Goal: Entertainment & Leisure: Consume media (video, audio)

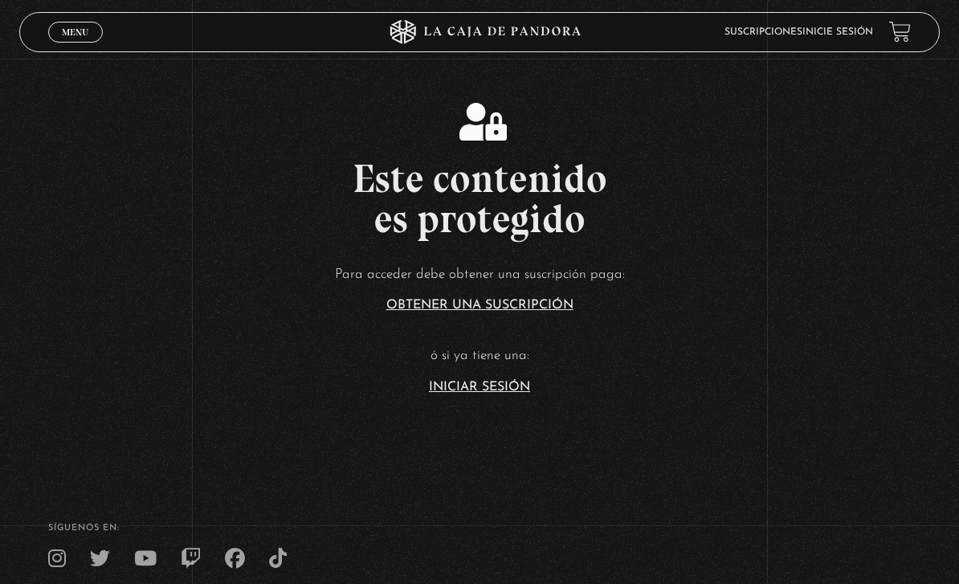
click at [434, 393] on link "Iniciar Sesión" at bounding box center [479, 387] width 101 height 13
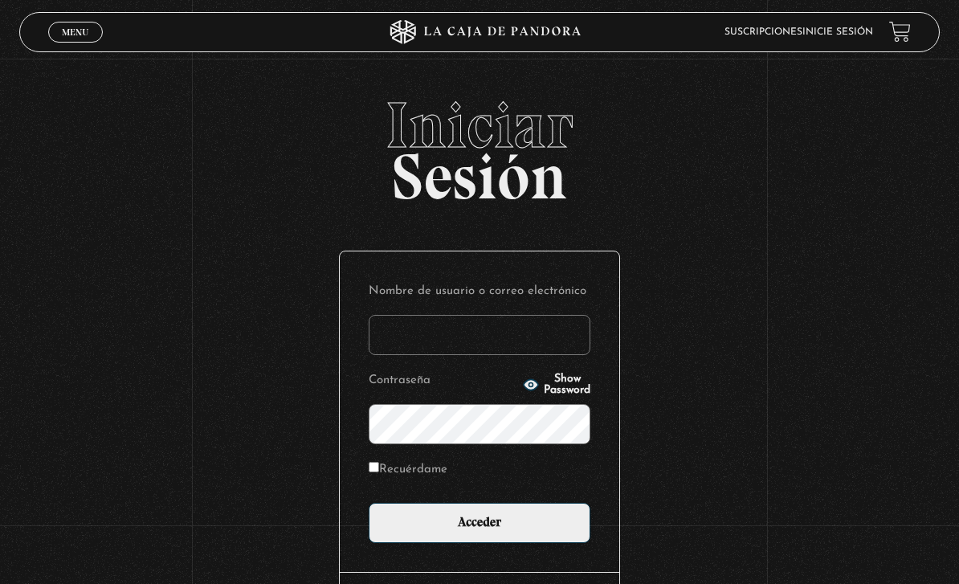
type input "Kim M"
click at [479, 531] on input "Acceder" at bounding box center [480, 523] width 222 height 40
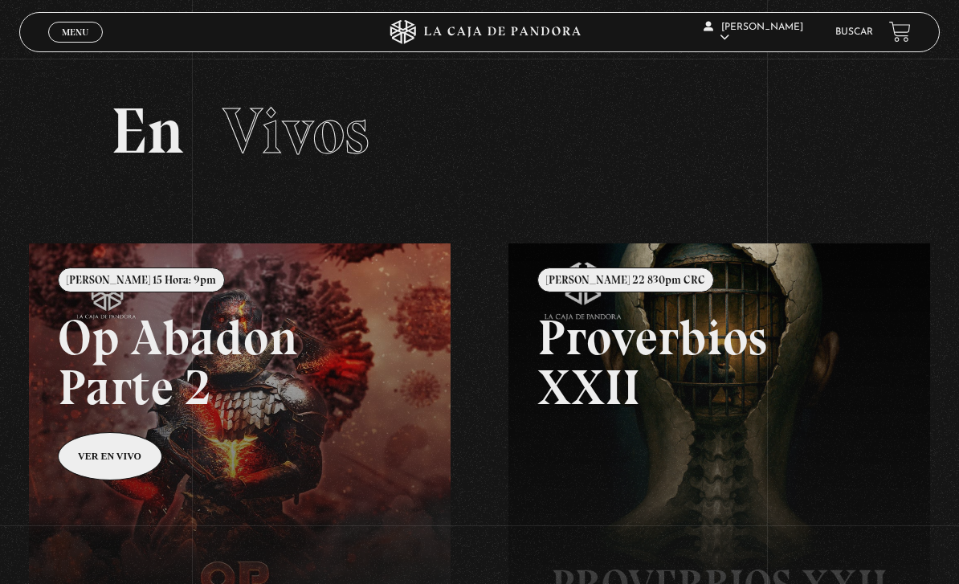
click at [71, 29] on span "Menu" at bounding box center [75, 32] width 26 height 10
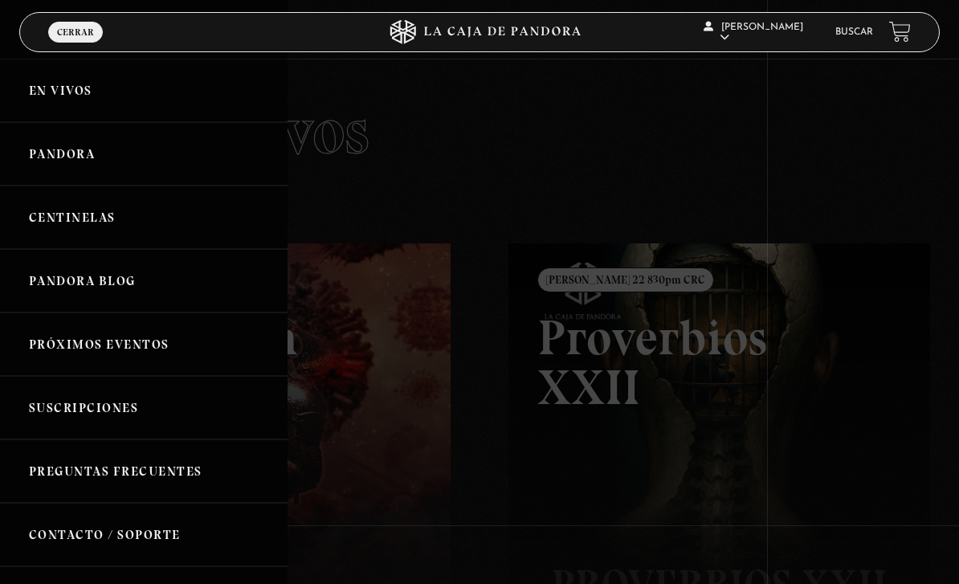
click at [58, 224] on link "Centinelas" at bounding box center [143, 216] width 287 height 63
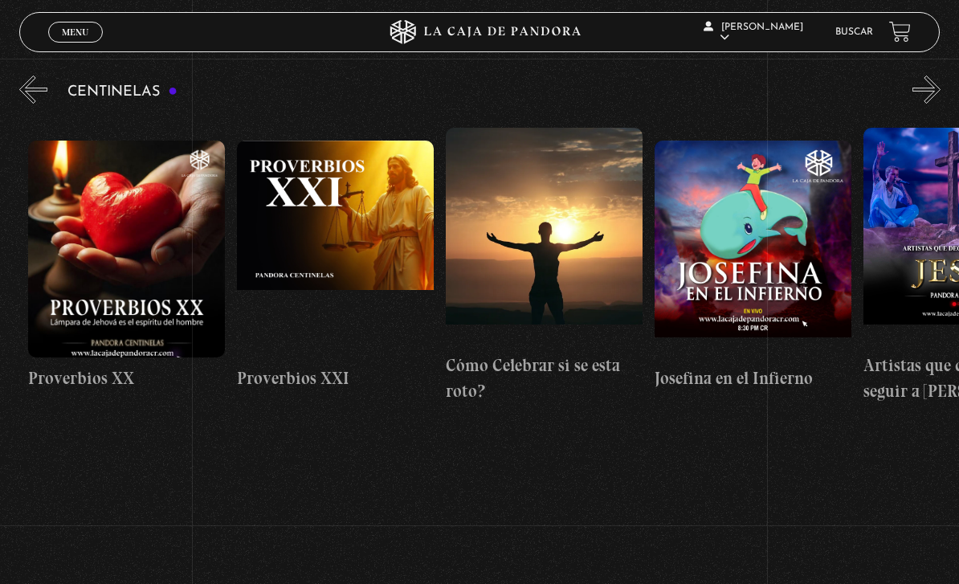
scroll to position [0, 4584]
click at [30, 79] on button "«" at bounding box center [33, 89] width 28 height 28
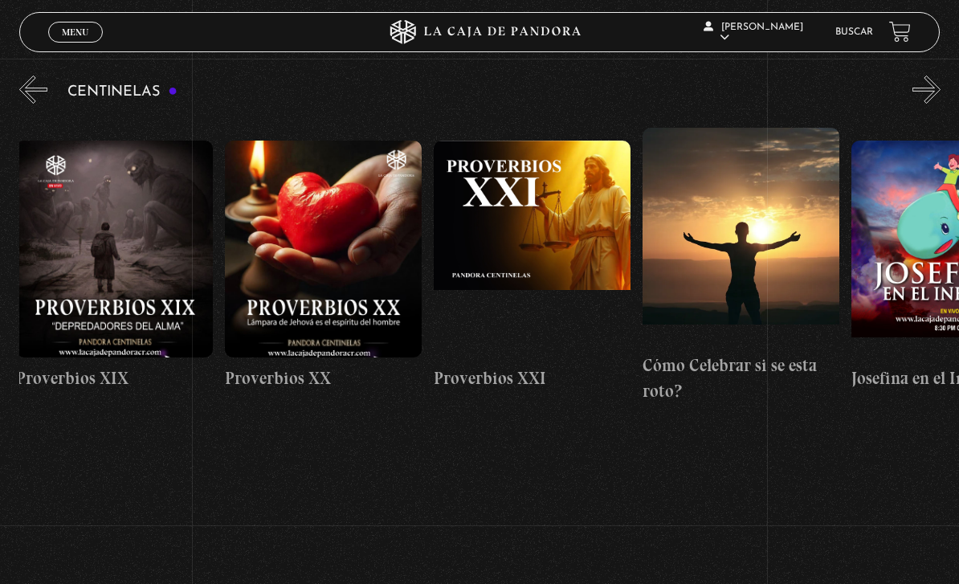
scroll to position [0, 4383]
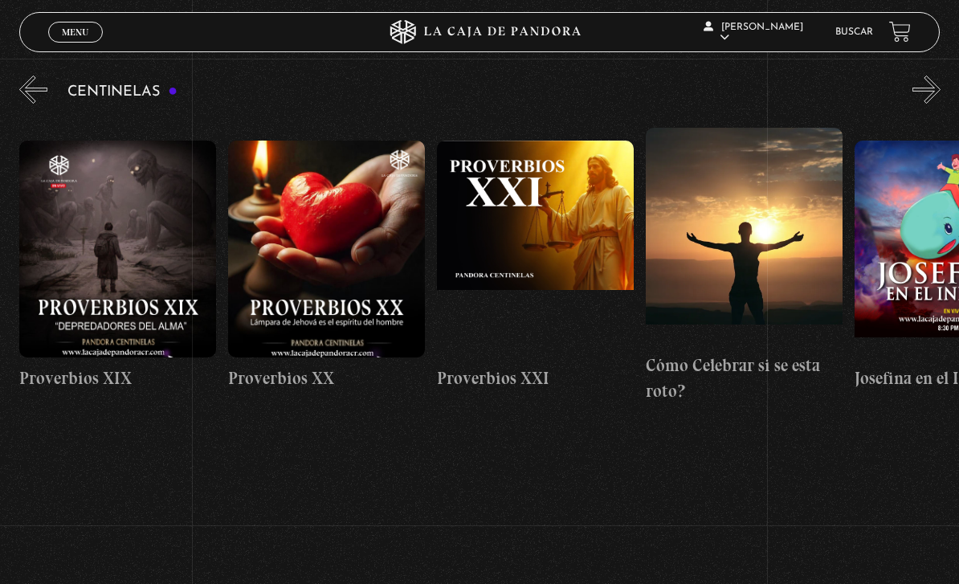
click at [84, 42] on span "Cerrar" at bounding box center [75, 45] width 38 height 11
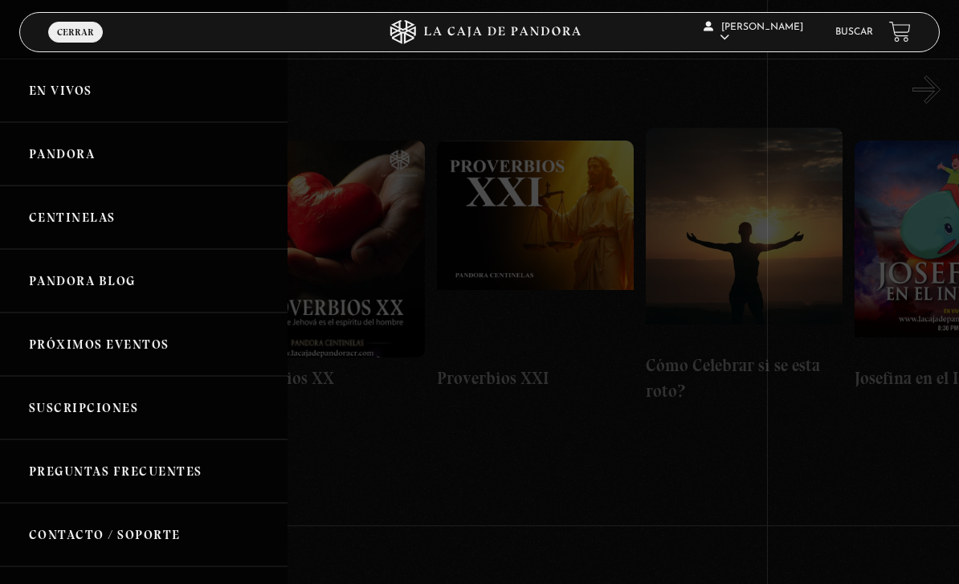
click at [36, 94] on link "En vivos" at bounding box center [143, 90] width 287 height 63
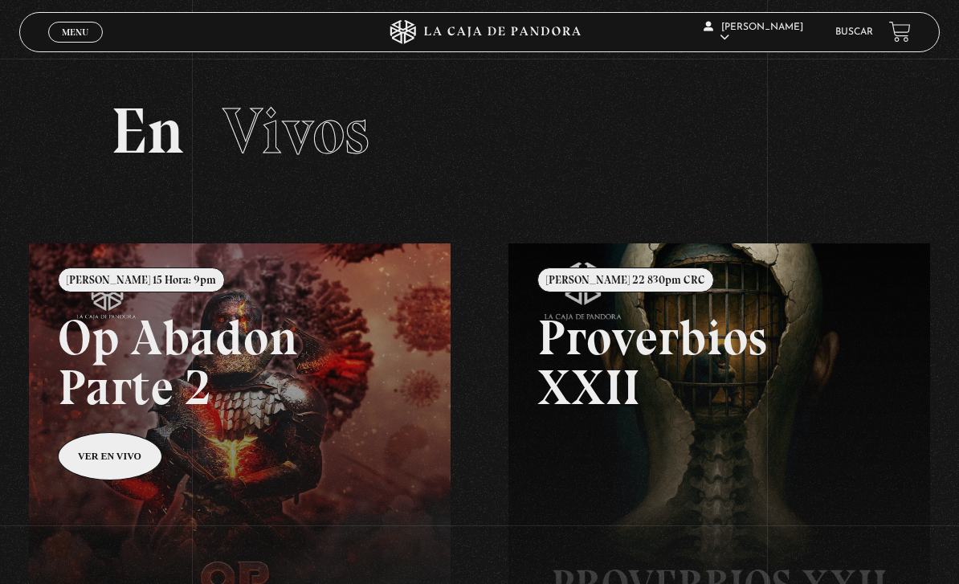
click at [57, 28] on link "Menu Cerrar" at bounding box center [75, 32] width 55 height 21
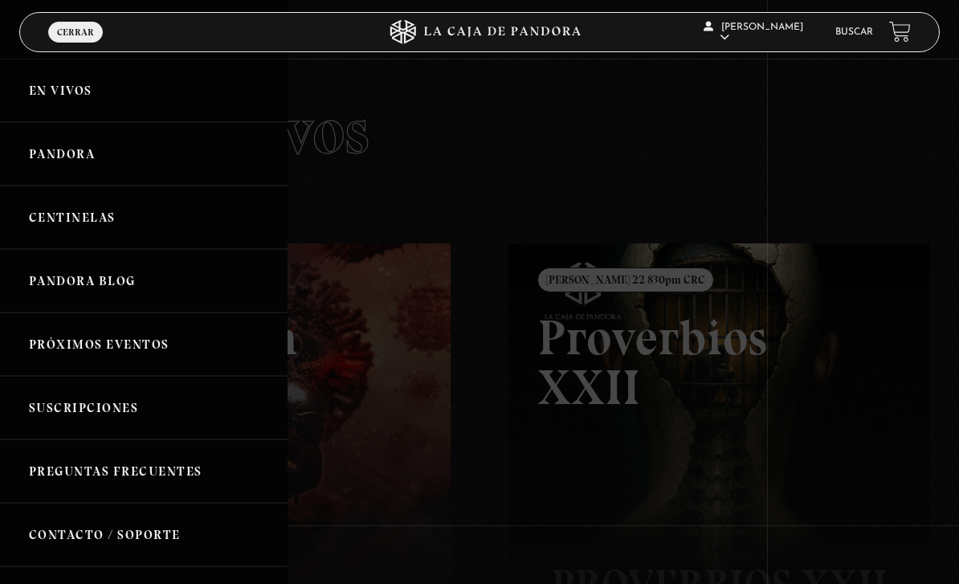
click at [52, 218] on link "Centinelas" at bounding box center [143, 216] width 287 height 63
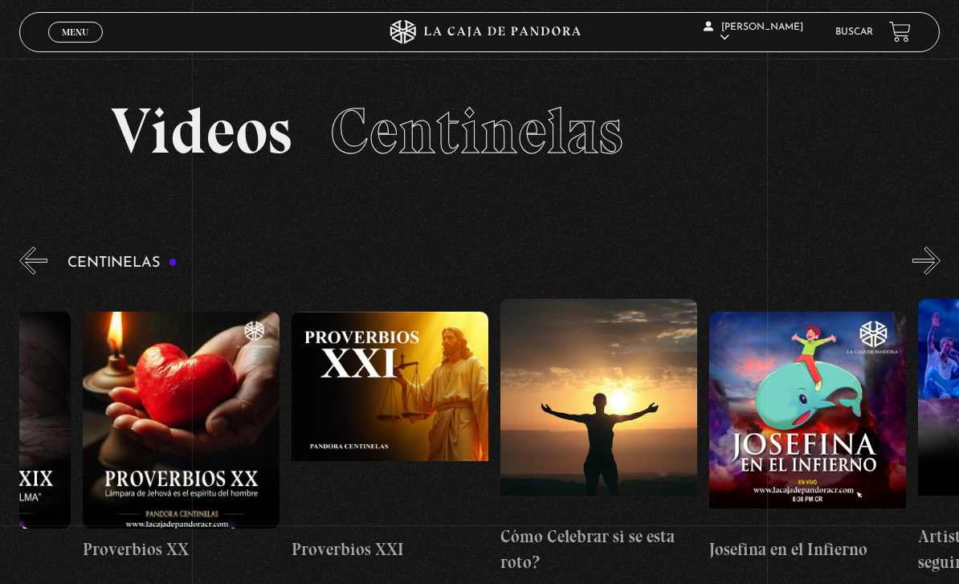
scroll to position [0, 4532]
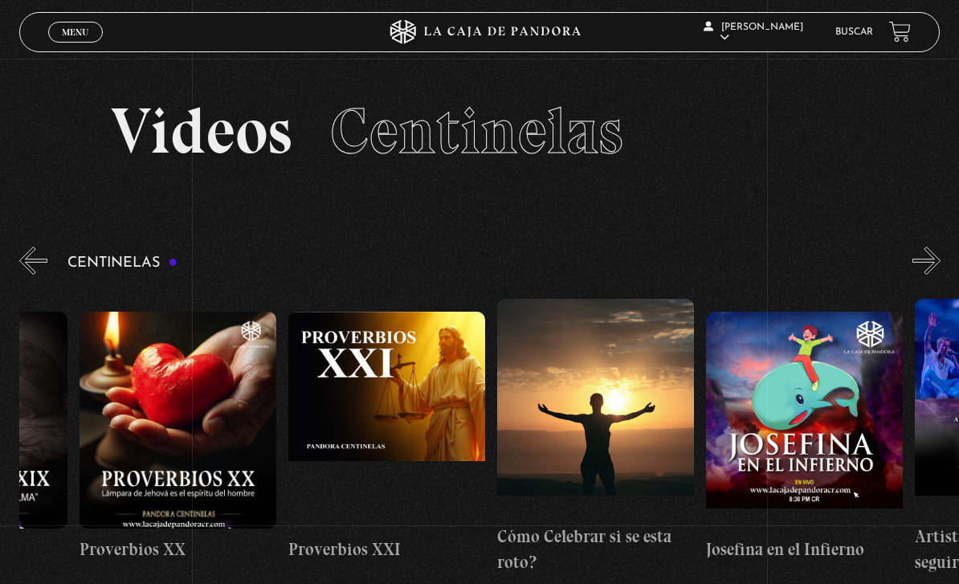
click at [379, 405] on figure at bounding box center [386, 420] width 197 height 217
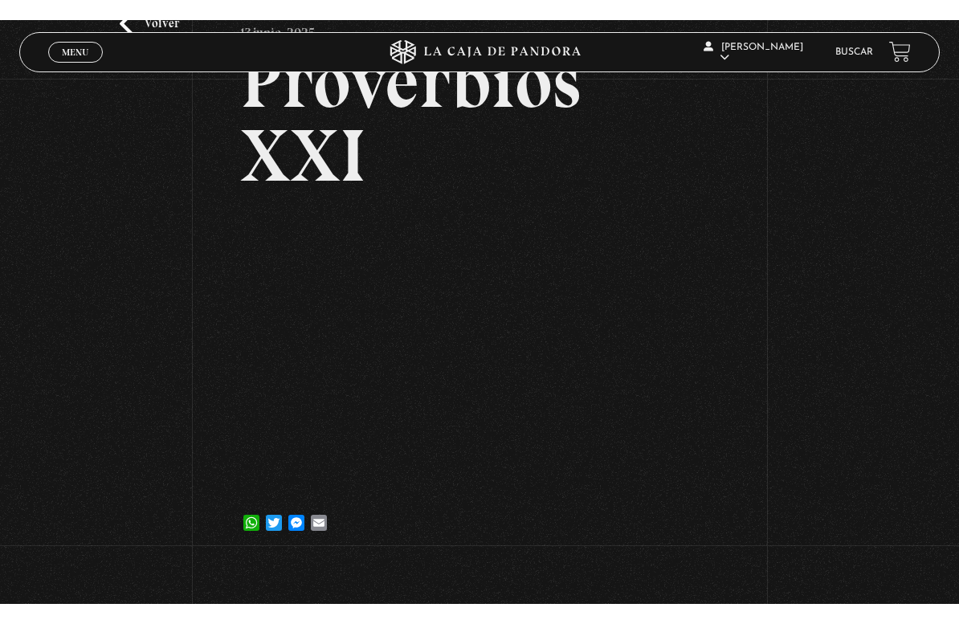
scroll to position [19, 0]
